Goal: Task Accomplishment & Management: Complete application form

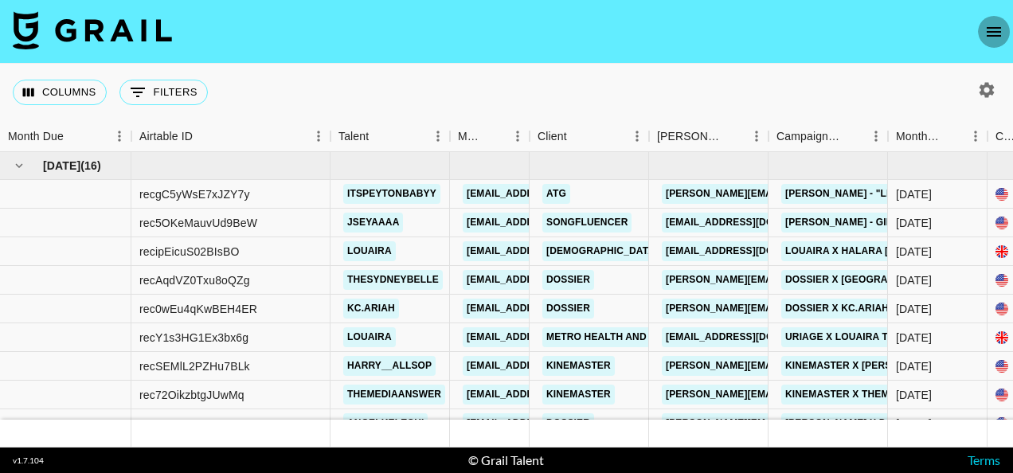
click at [995, 29] on icon "open drawer" at bounding box center [993, 31] width 19 height 19
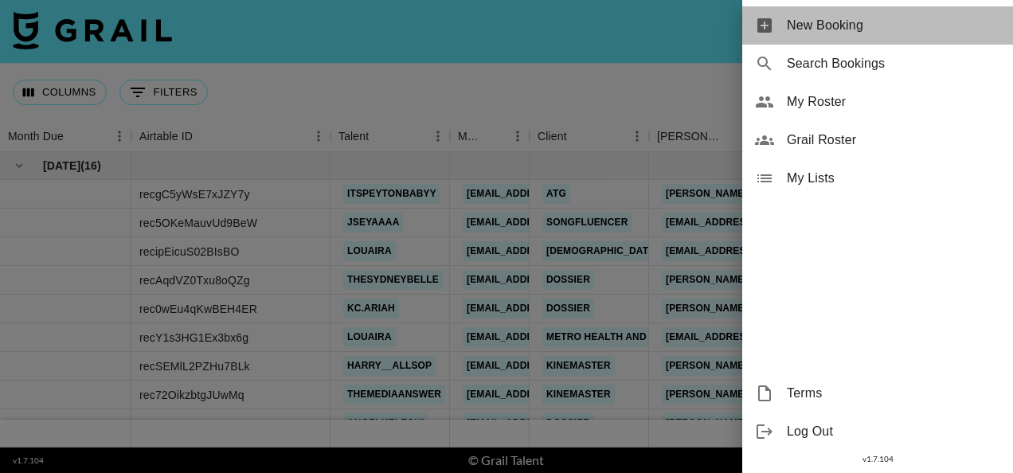
click at [841, 33] on span "New Booking" at bounding box center [893, 25] width 213 height 19
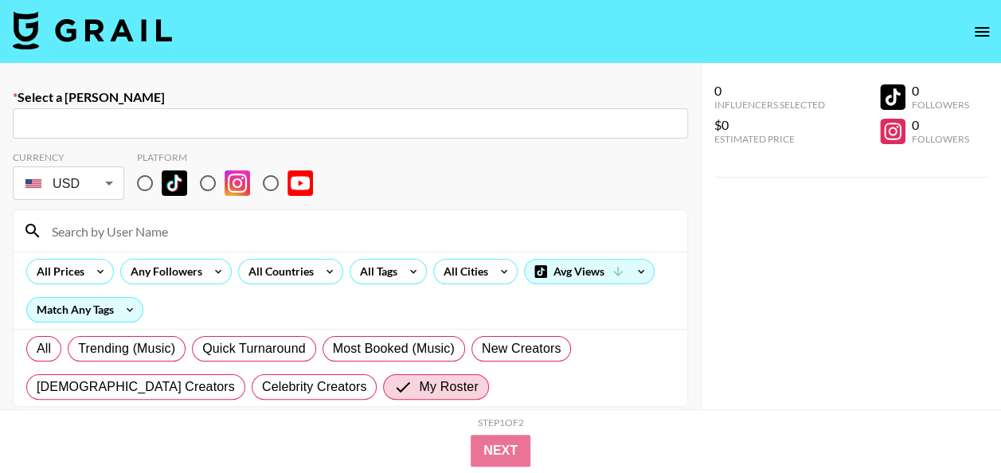
click at [472, 124] on input "text" at bounding box center [350, 124] width 656 height 18
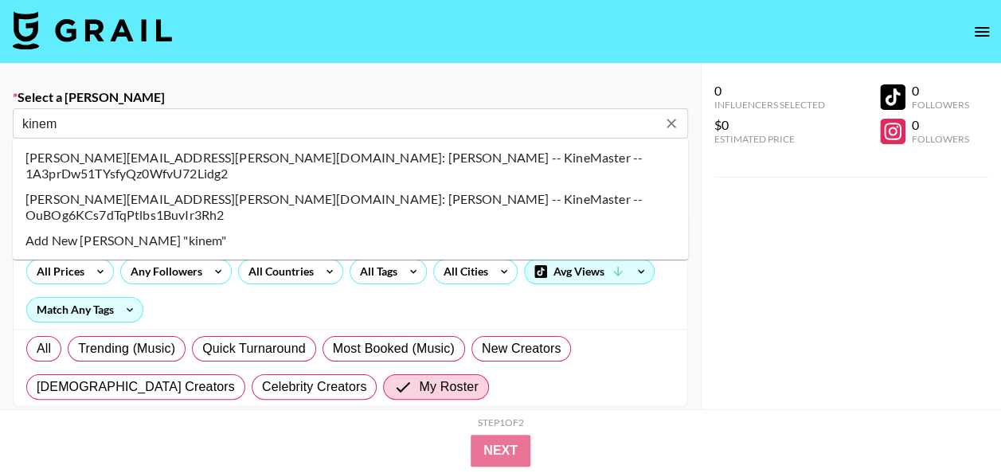
click at [283, 186] on li "[PERSON_NAME][EMAIL_ADDRESS][PERSON_NAME][DOMAIN_NAME]: [PERSON_NAME] -- KineMa…" at bounding box center [350, 206] width 675 height 41
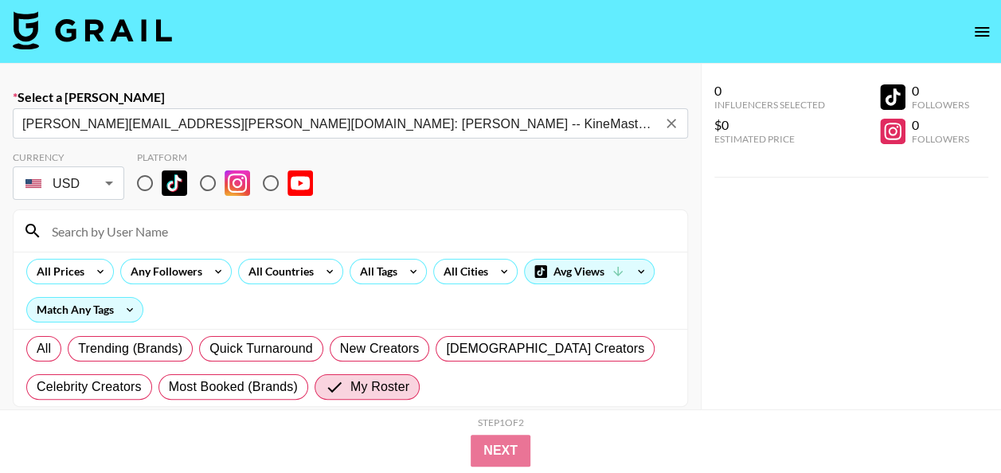
type input "[PERSON_NAME][EMAIL_ADDRESS][PERSON_NAME][DOMAIN_NAME]: [PERSON_NAME] -- KineMa…"
click at [201, 181] on input "radio" at bounding box center [207, 182] width 33 height 33
radio input "true"
click at [178, 236] on input at bounding box center [359, 230] width 635 height 25
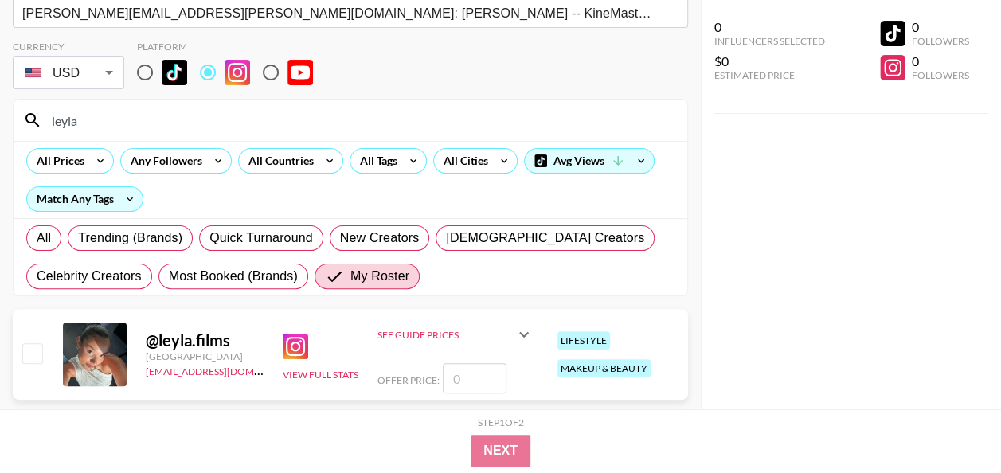
scroll to position [126, 0]
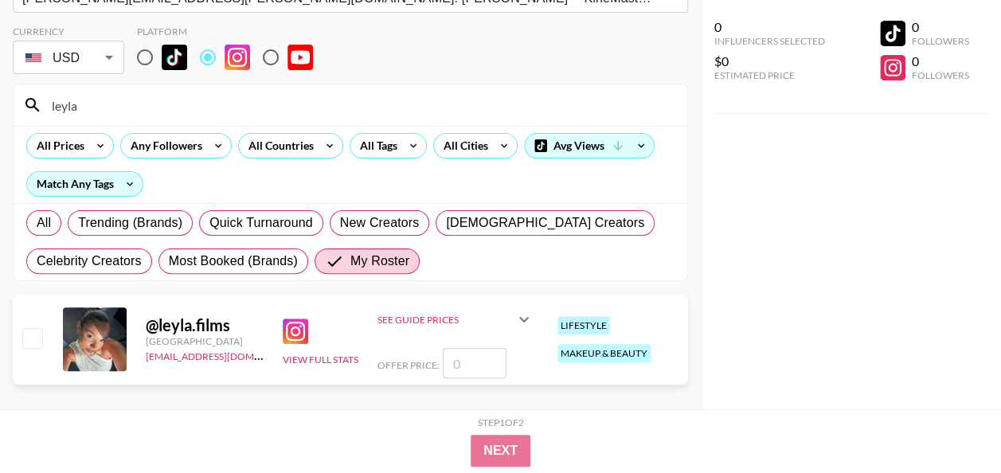
type input "leyla"
click at [487, 360] on input "number" at bounding box center [475, 363] width 64 height 30
checkbox input "true"
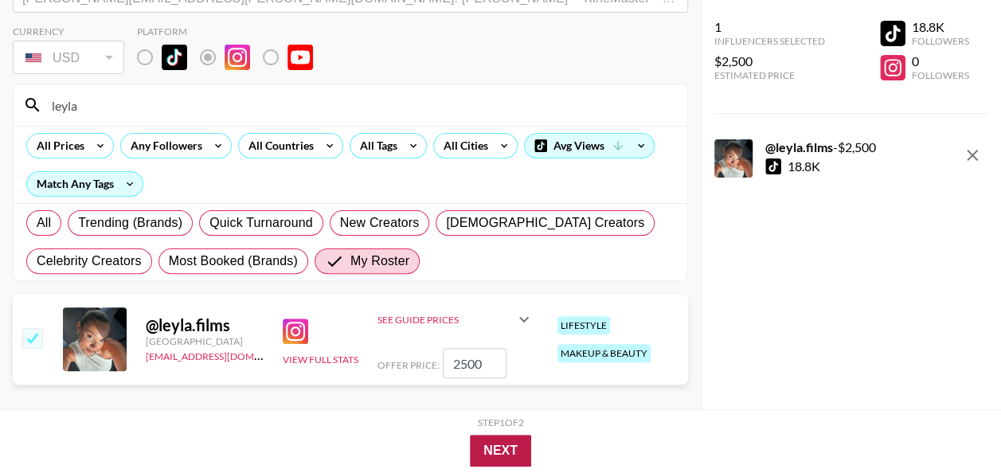
type input "2500"
click at [509, 447] on button "Next" at bounding box center [500, 451] width 61 height 32
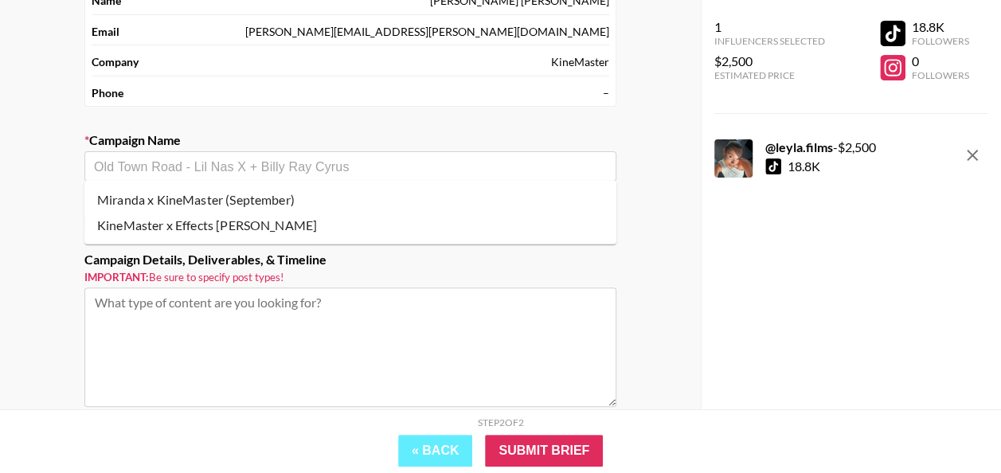
click at [275, 166] on input "text" at bounding box center [350, 167] width 513 height 18
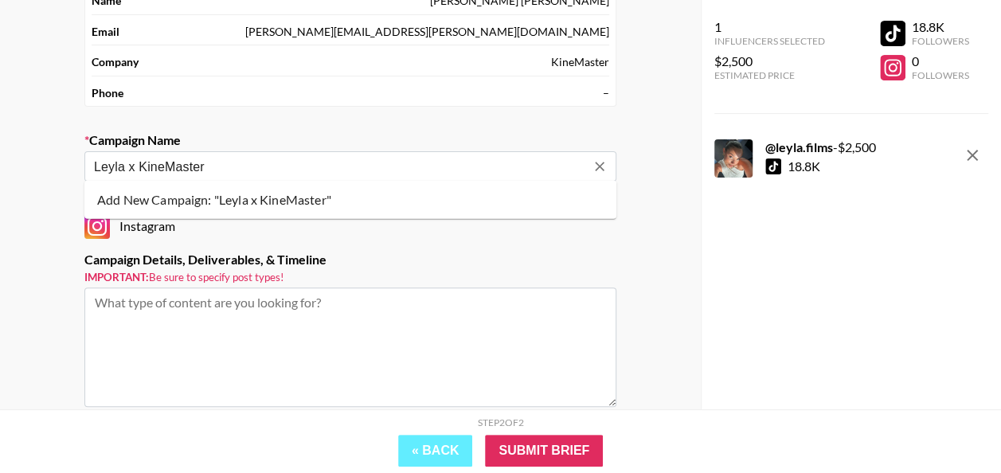
click at [269, 193] on li "Add New Campaign: "Leyla x KineMaster"" at bounding box center [350, 199] width 532 height 25
type input "Leyla x KineMaster"
click at [215, 310] on textarea at bounding box center [350, 346] width 532 height 119
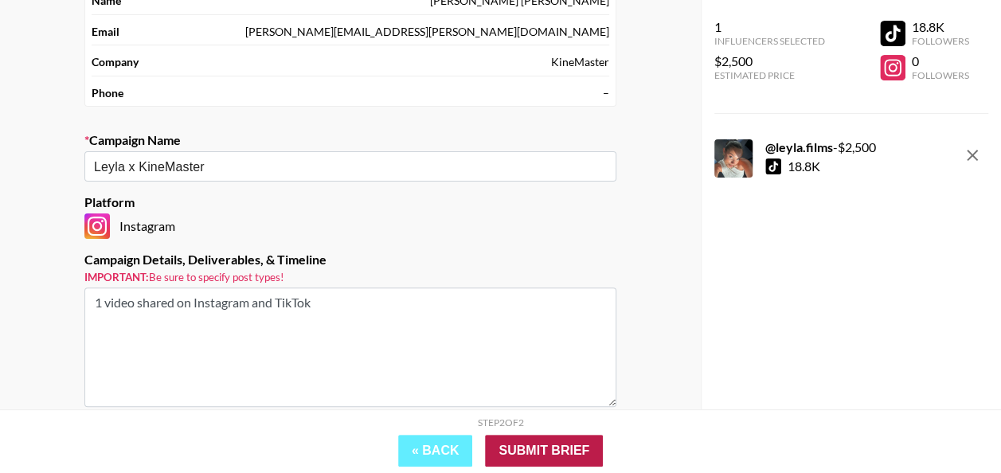
type textarea "1 video shared on Instagram and TikTok"
click at [525, 448] on input "Submit Brief" at bounding box center [544, 451] width 118 height 32
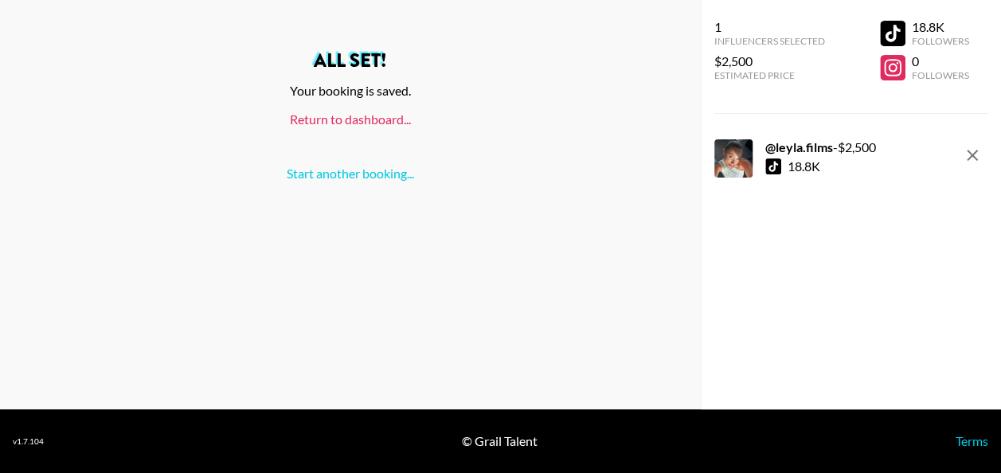
click at [384, 126] on link "Return to dashboard..." at bounding box center [350, 118] width 121 height 15
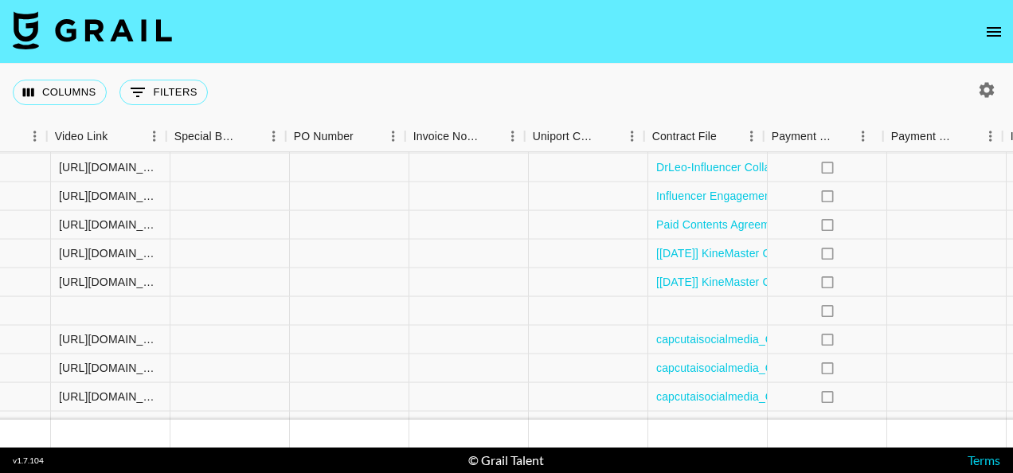
scroll to position [1218, 1459]
click at [702, 319] on div at bounding box center [701, 311] width 119 height 29
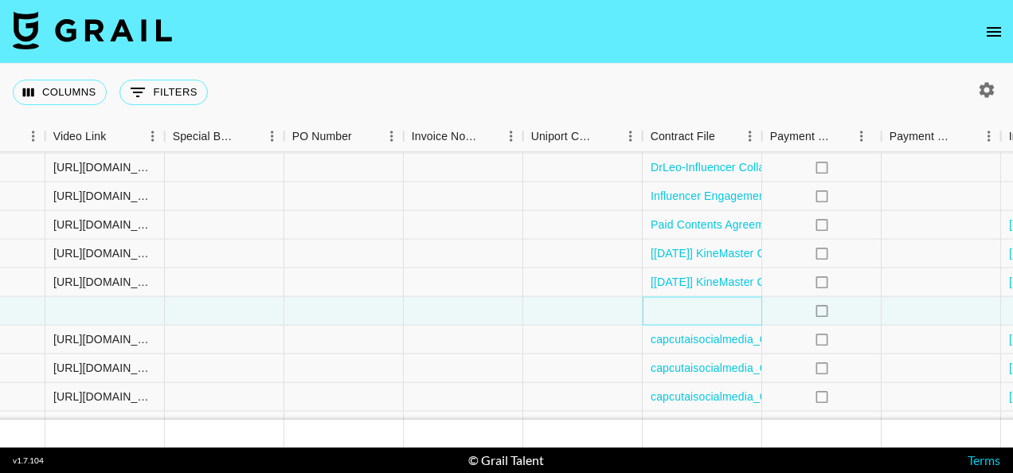
click at [702, 319] on div at bounding box center [701, 311] width 119 height 29
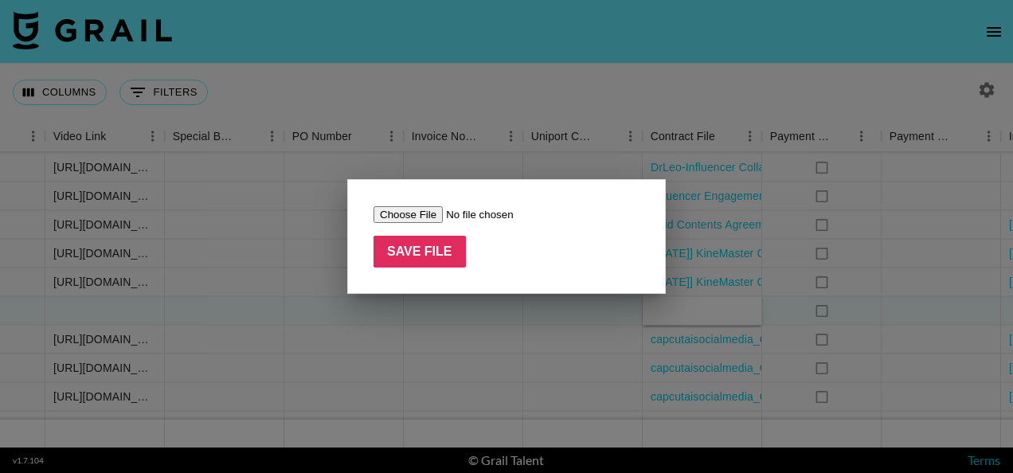
click at [415, 212] on input "file" at bounding box center [473, 214] width 201 height 17
type input "C:\fakepath\_[AUG25] KineMaster Corporation Service Agreement with Associated T…"
click at [435, 252] on input "Save File" at bounding box center [419, 252] width 92 height 32
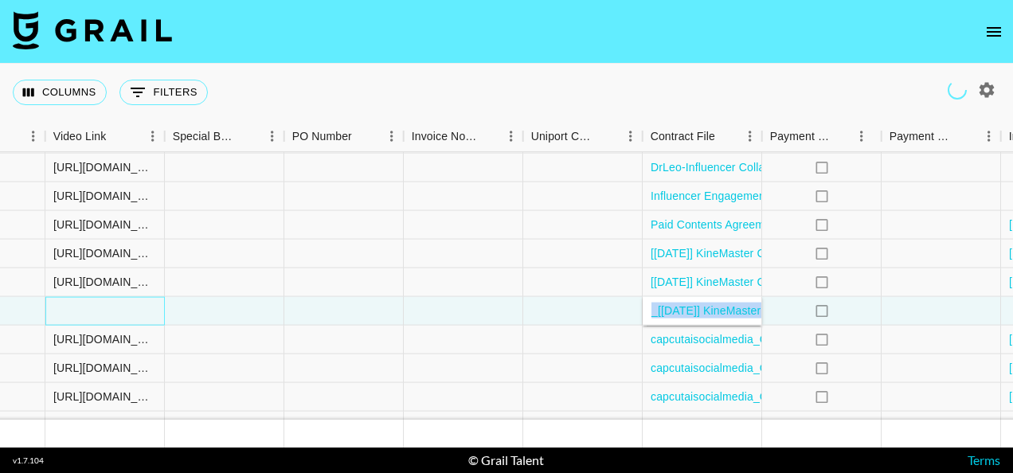
click at [121, 316] on div at bounding box center [104, 311] width 119 height 29
type input "https://www.tiktok.com/@leyla.films/video/7553977980897332502"
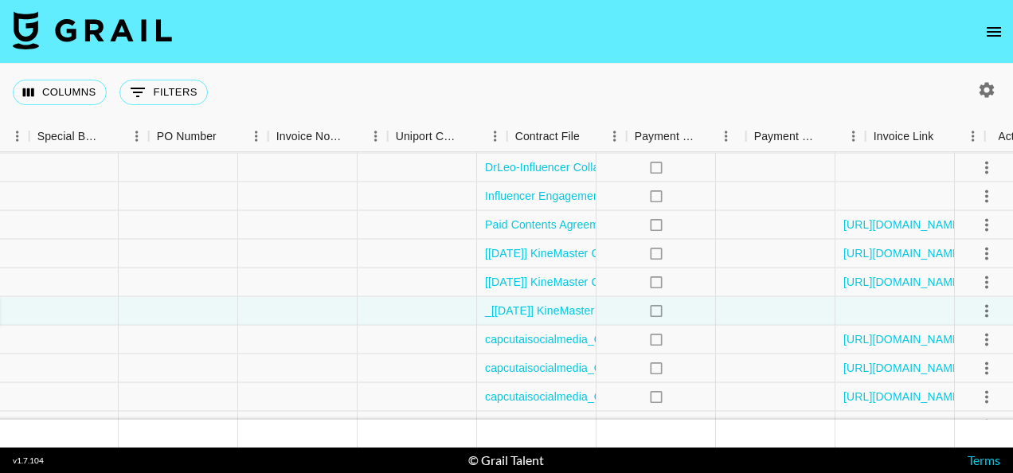
scroll to position [1218, 1642]
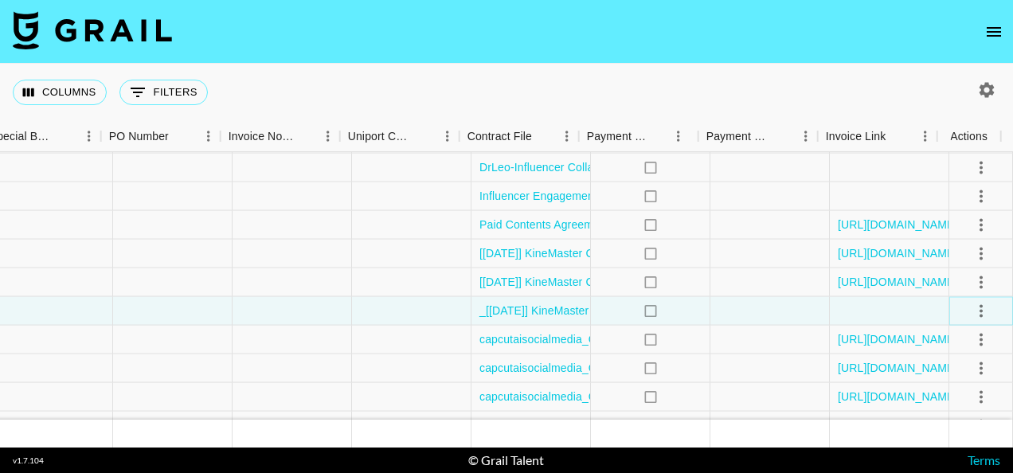
click at [971, 309] on icon "select merge strategy" at bounding box center [980, 310] width 19 height 19
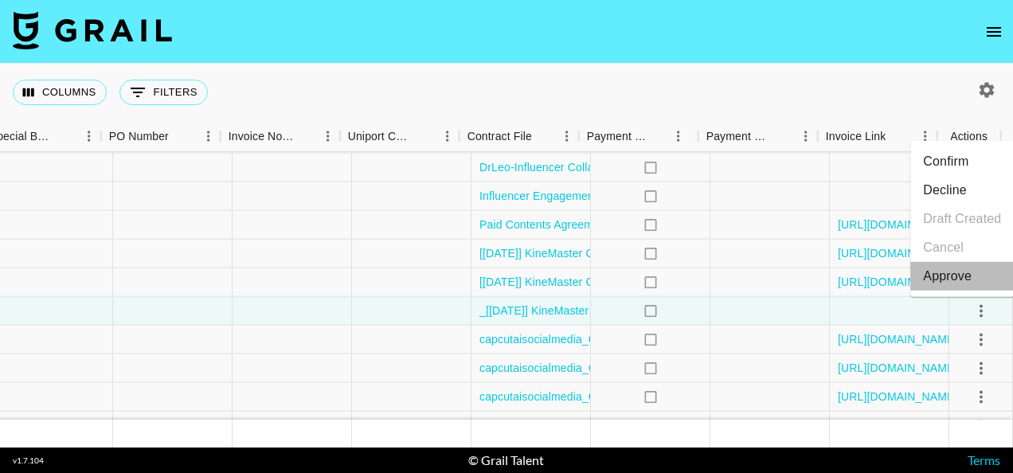
click at [941, 272] on div "Approve" at bounding box center [947, 276] width 49 height 19
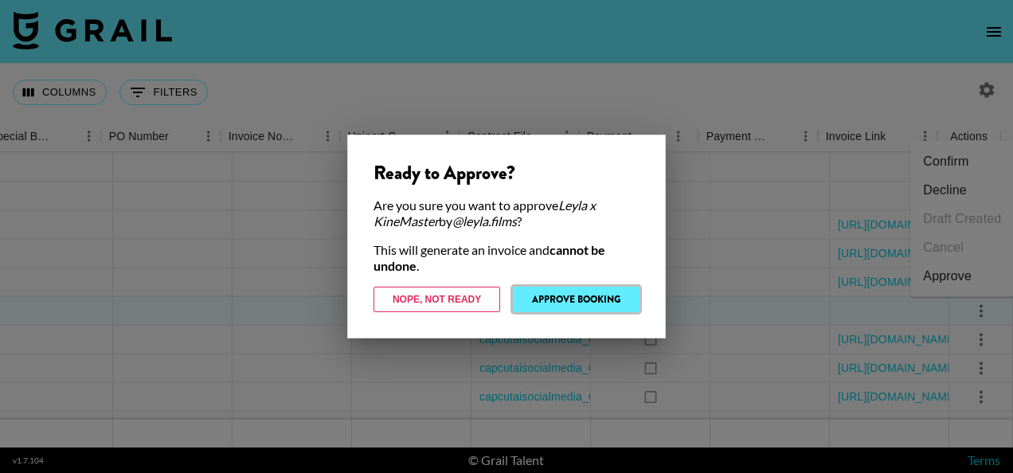
click at [588, 293] on button "Approve Booking" at bounding box center [576, 299] width 127 height 25
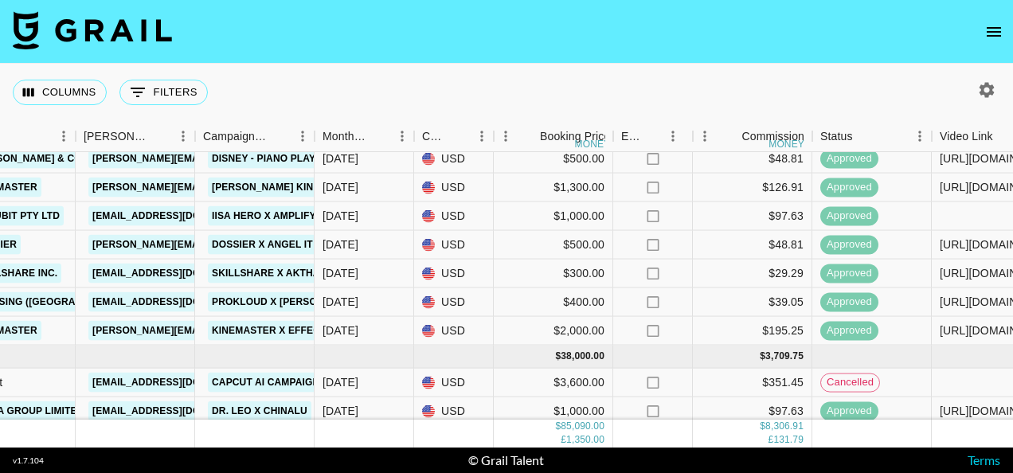
scroll to position [986, 573]
